Goal: Task Accomplishment & Management: Manage account settings

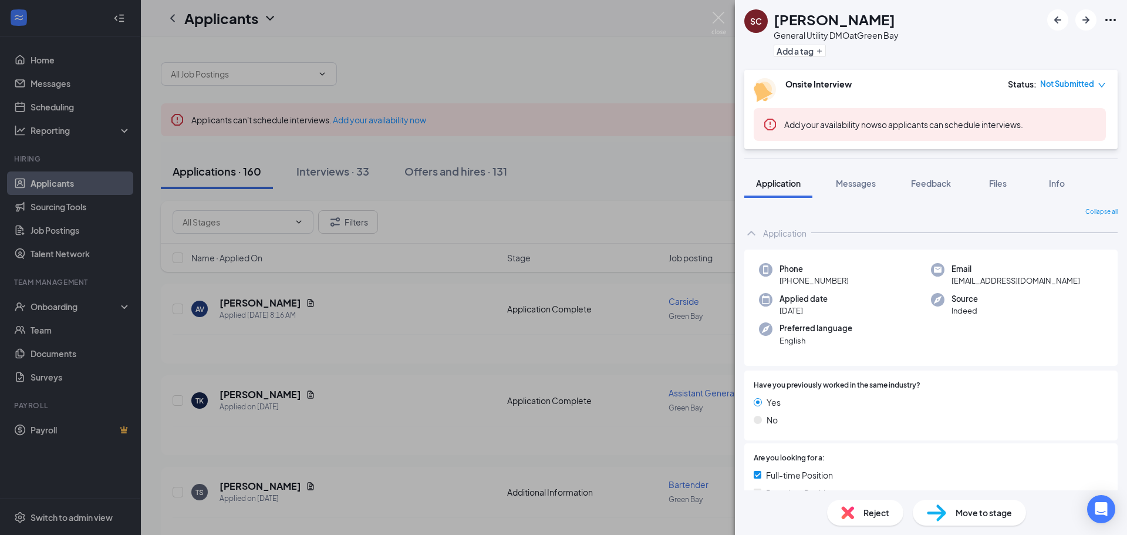
click at [709, 11] on div "SC Shareef Chvours General Utility DMO at [GEOGRAPHIC_DATA] Add a tag Onsite In…" at bounding box center [563, 267] width 1127 height 535
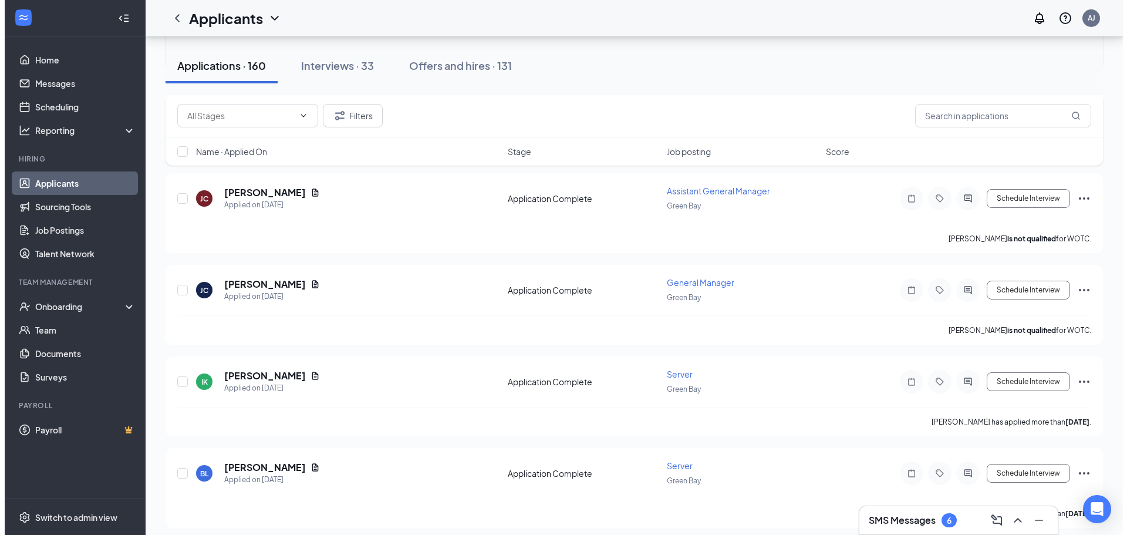
scroll to position [822, 0]
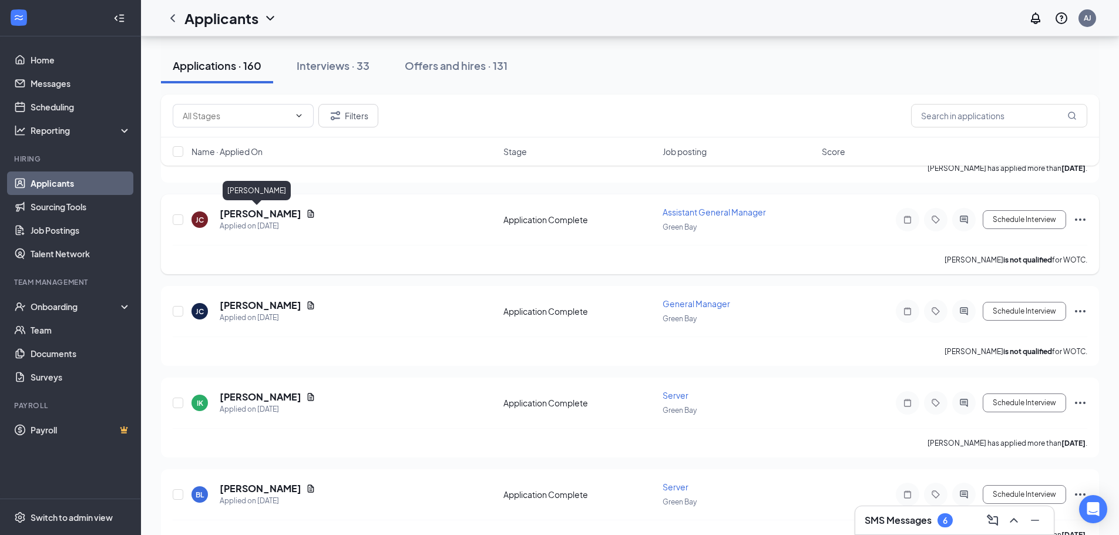
click at [258, 217] on h5 "[PERSON_NAME]" at bounding box center [261, 213] width 82 height 13
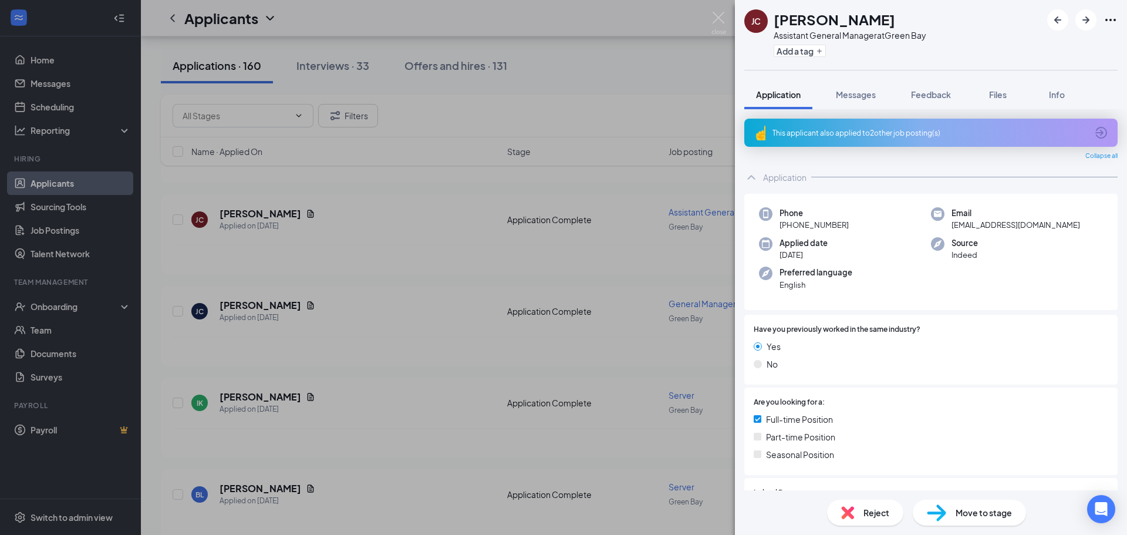
click at [730, 19] on div "[PERSON_NAME] Assistant General Manager at [GEOGRAPHIC_DATA] Add a tag Applicat…" at bounding box center [563, 267] width 1127 height 535
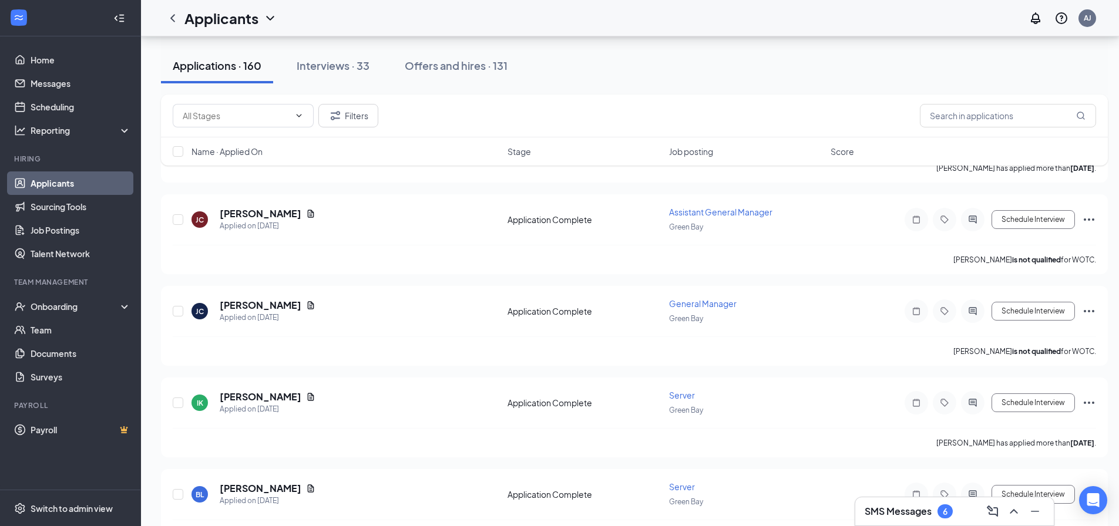
drag, startPoint x: 725, startPoint y: 18, endPoint x: 725, endPoint y: 210, distance: 192.0
click at [725, 17] on div "Applicants AJ" at bounding box center [630, 18] width 978 height 36
click at [306, 214] on icon "Document" at bounding box center [310, 213] width 9 height 9
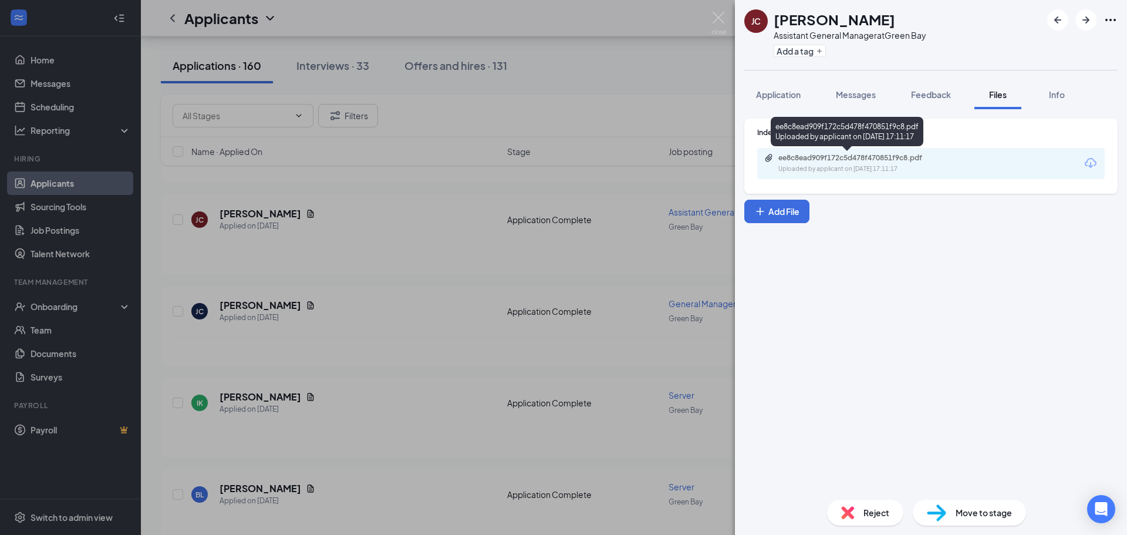
click at [849, 164] on div "ee8c8ead909f172c5d478f470851f9c8.pdf Uploaded by applicant on [DATE] 17:11:17" at bounding box center [859, 163] width 190 height 21
